Goal: Find specific page/section: Find specific page/section

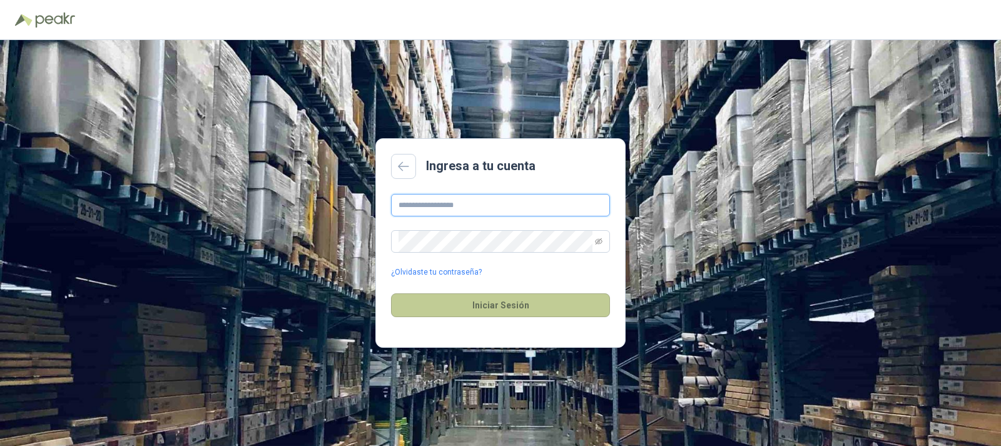
type input "**********"
click at [505, 306] on button "Iniciar Sesión" at bounding box center [500, 305] width 219 height 24
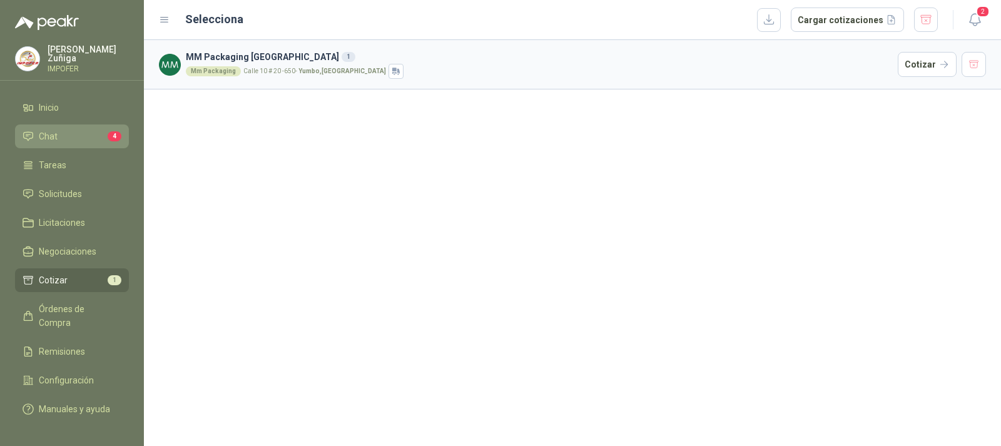
click at [49, 135] on span "Chat" at bounding box center [48, 136] width 19 height 14
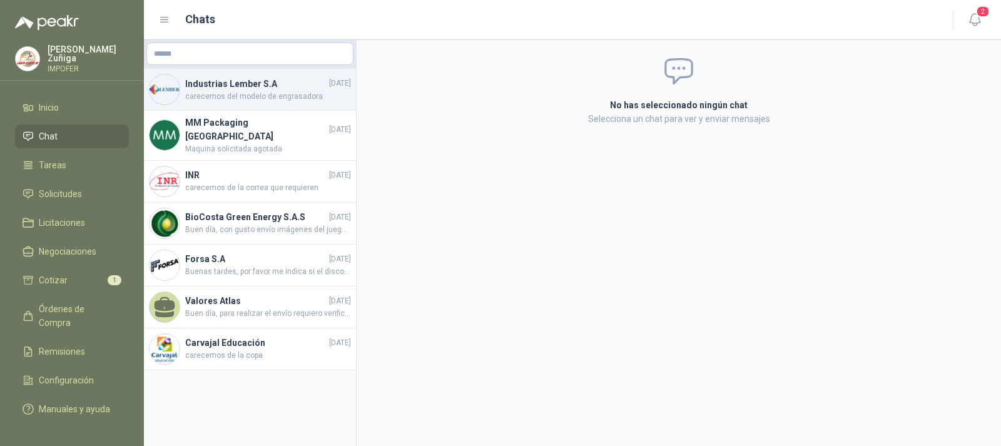
click at [230, 83] on h4 "Industrias Lember S.A" at bounding box center [255, 84] width 141 height 14
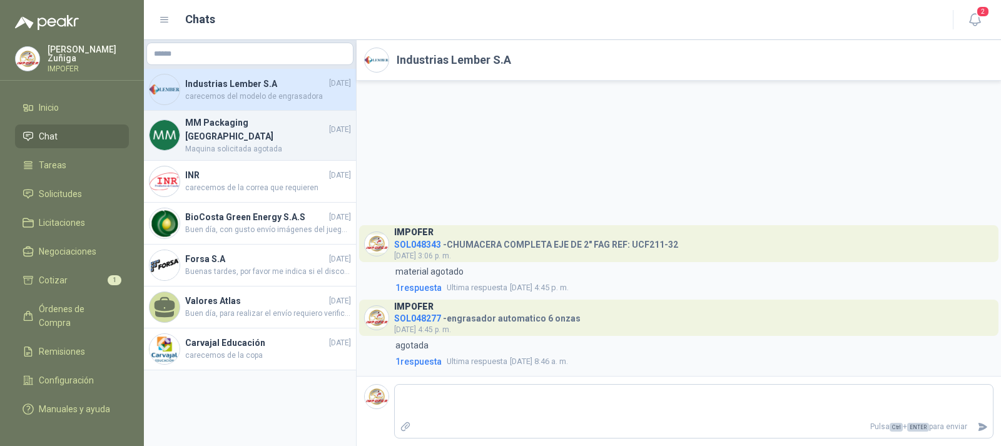
click at [224, 122] on h4 "MM Packaging [GEOGRAPHIC_DATA]" at bounding box center [255, 130] width 141 height 28
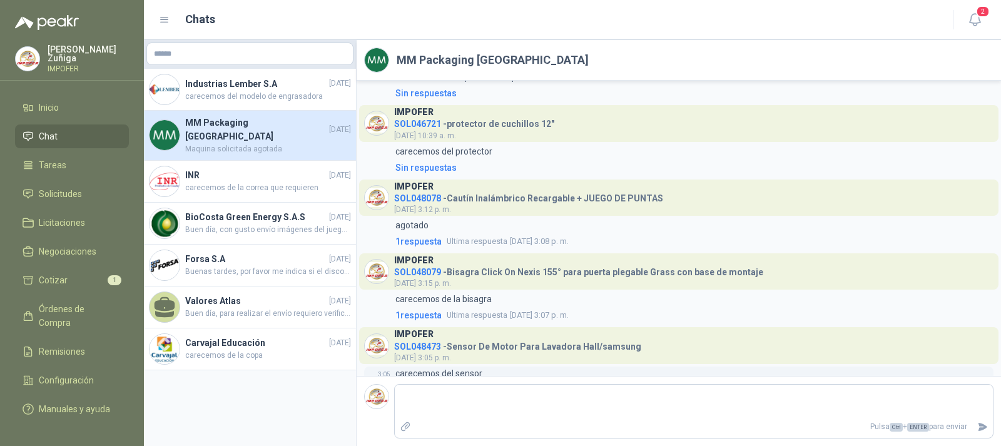
scroll to position [2454, 0]
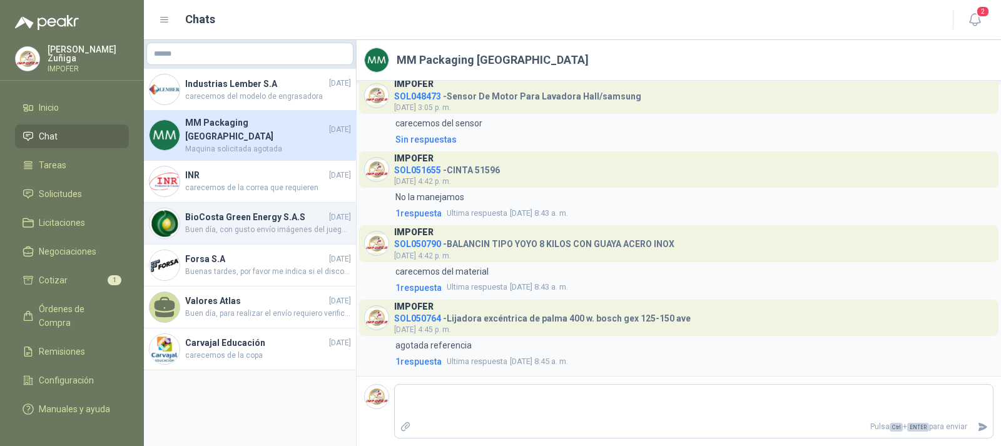
click at [249, 213] on h4 "BioCosta Green Energy S.A.S" at bounding box center [255, 217] width 141 height 14
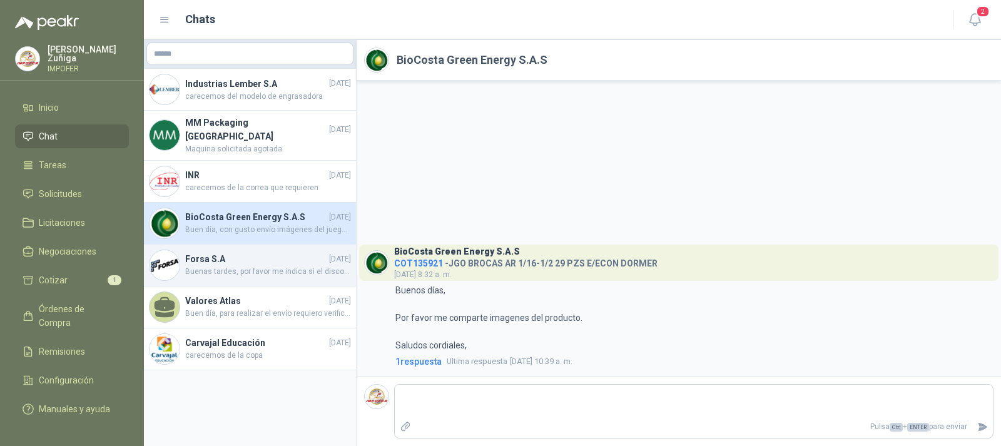
click at [200, 252] on h4 "Forsa S.A" at bounding box center [255, 259] width 141 height 14
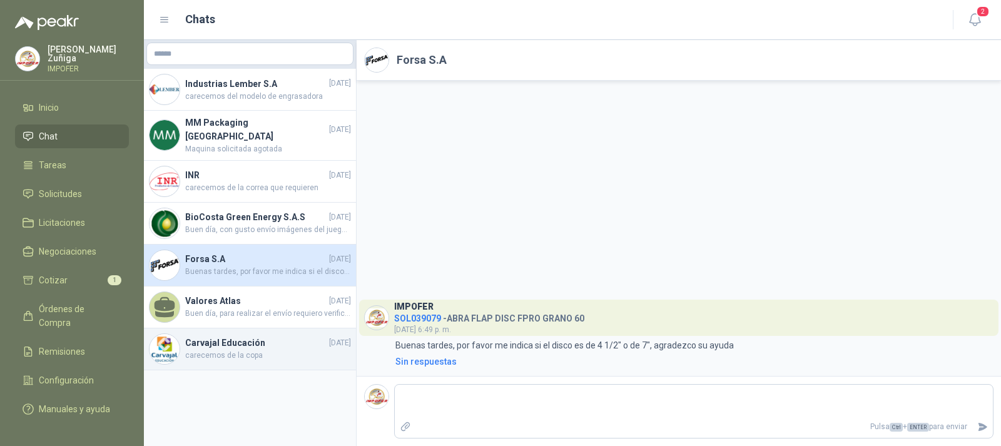
click at [233, 336] on h4 "Carvajal Educación" at bounding box center [255, 343] width 141 height 14
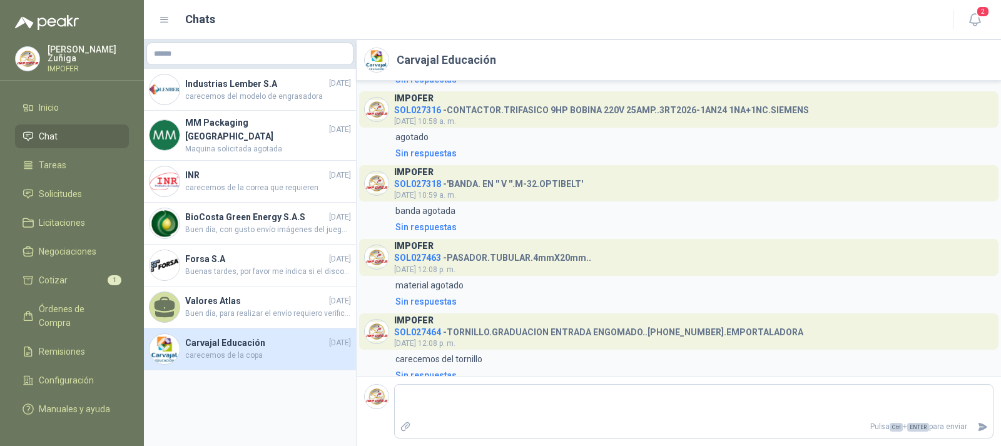
scroll to position [1565, 0]
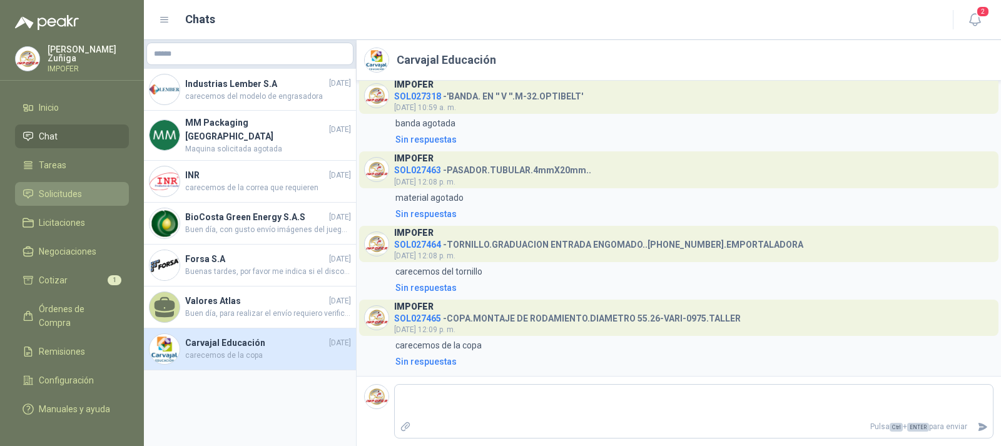
click at [62, 196] on span "Solicitudes" at bounding box center [60, 194] width 43 height 14
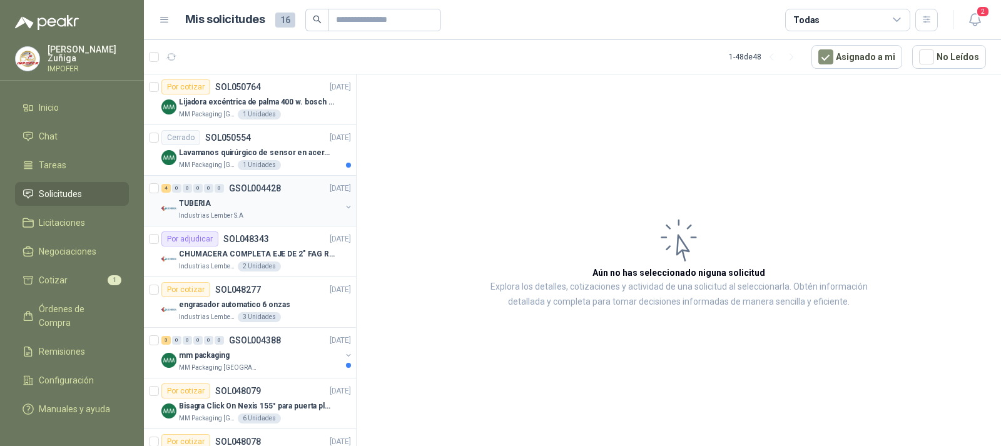
click at [195, 203] on p "TUBERIA" at bounding box center [195, 204] width 32 height 12
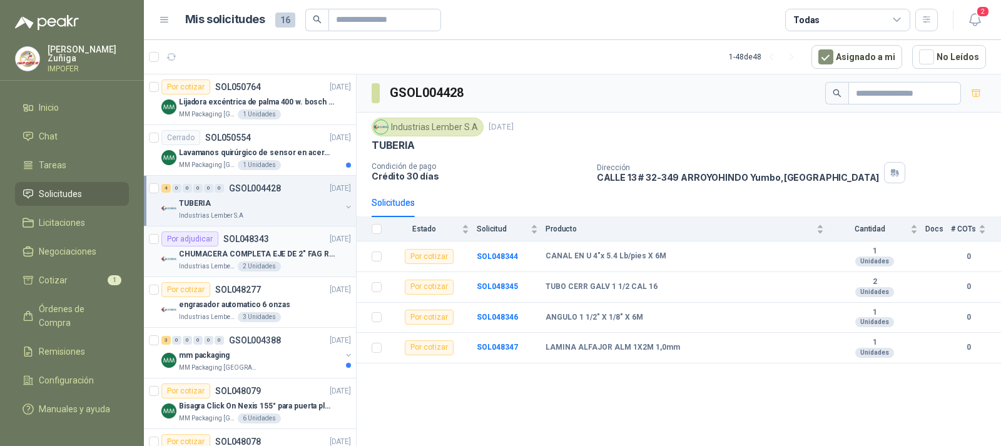
click at [190, 239] on div "Por adjudicar" at bounding box center [189, 238] width 57 height 15
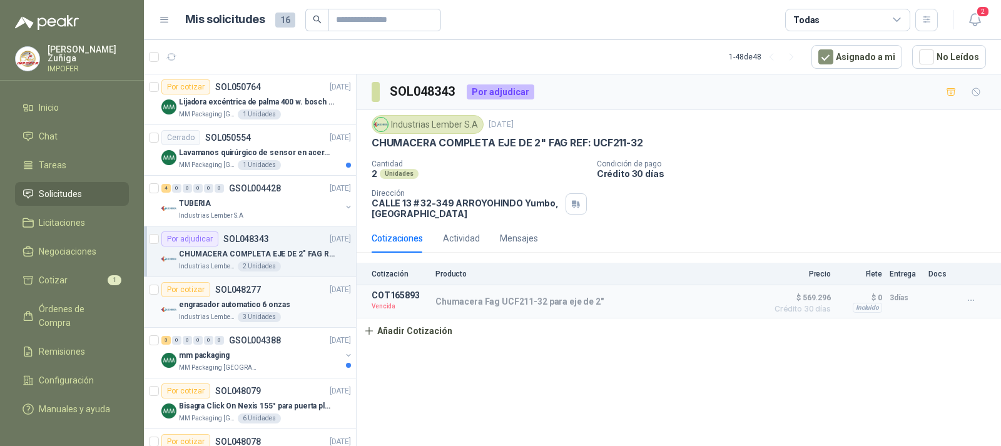
click at [165, 291] on div "Por cotizar" at bounding box center [185, 289] width 49 height 15
